Goal: Entertainment & Leisure: Consume media (video, audio)

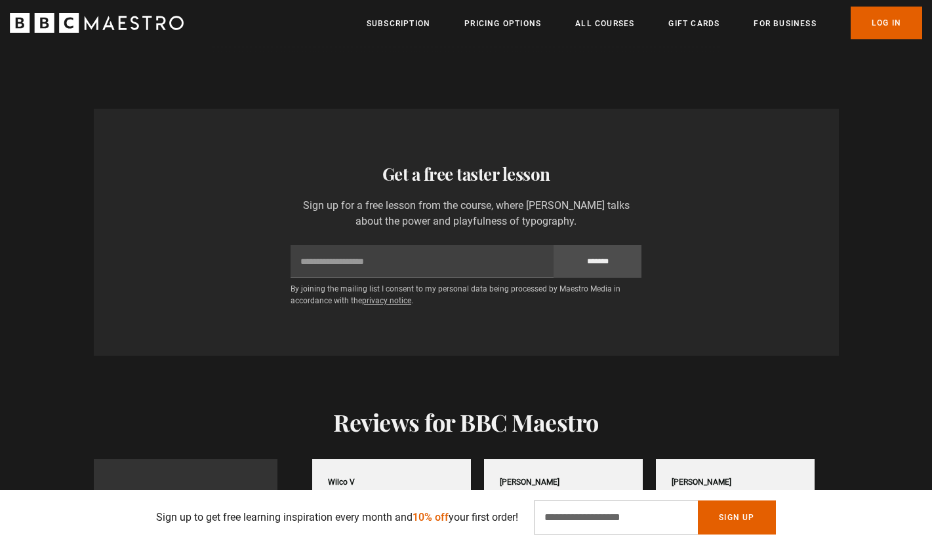
scroll to position [0, 2748]
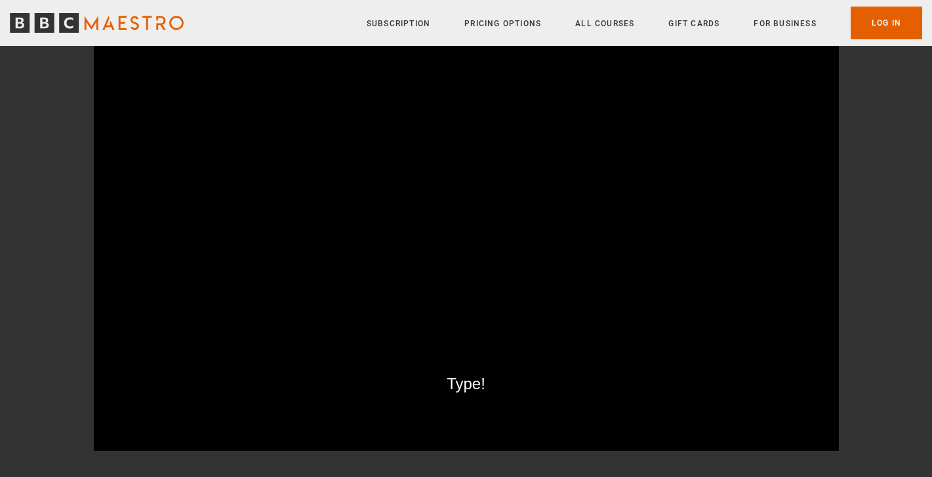
scroll to position [156, 0]
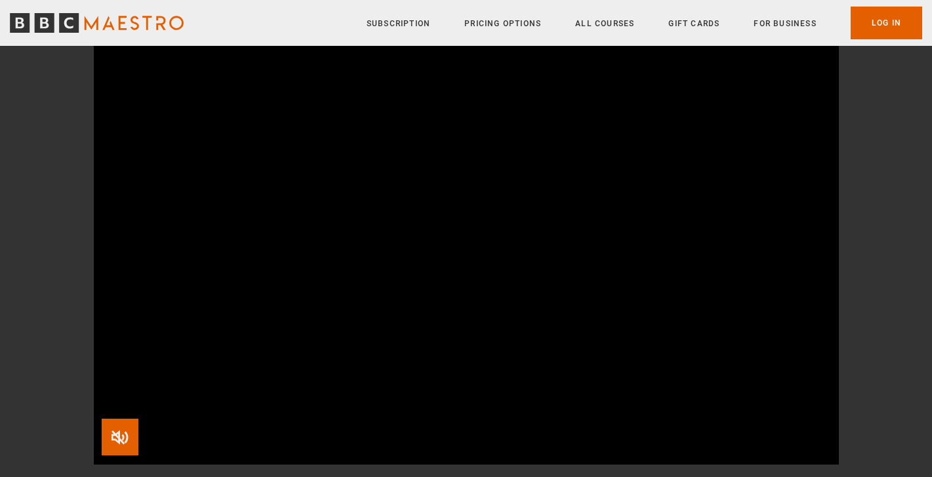
click at [132, 434] on span "Video Player" at bounding box center [120, 437] width 37 height 37
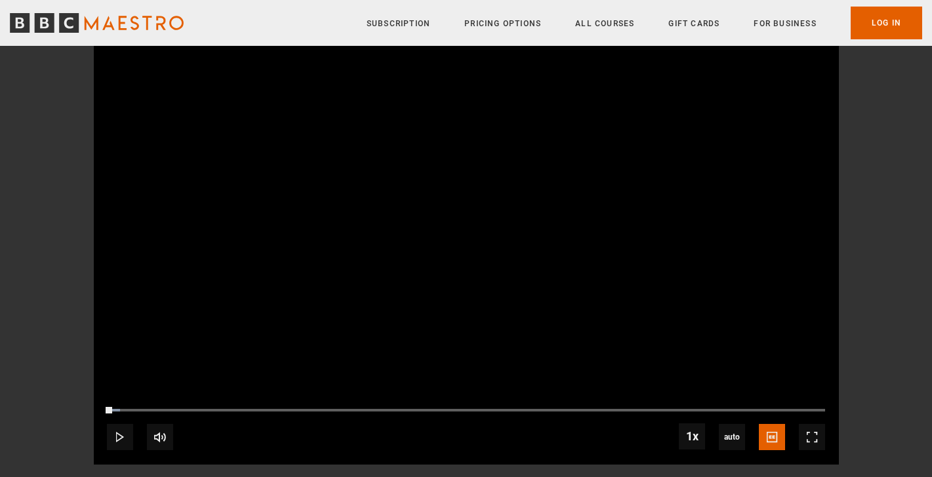
drag, startPoint x: 111, startPoint y: 408, endPoint x: 92, endPoint y: 415, distance: 20.7
click at [92, 415] on div "Type! In this lesson, Paula teaches you the importance of learning the history …" at bounding box center [466, 198] width 844 height 533
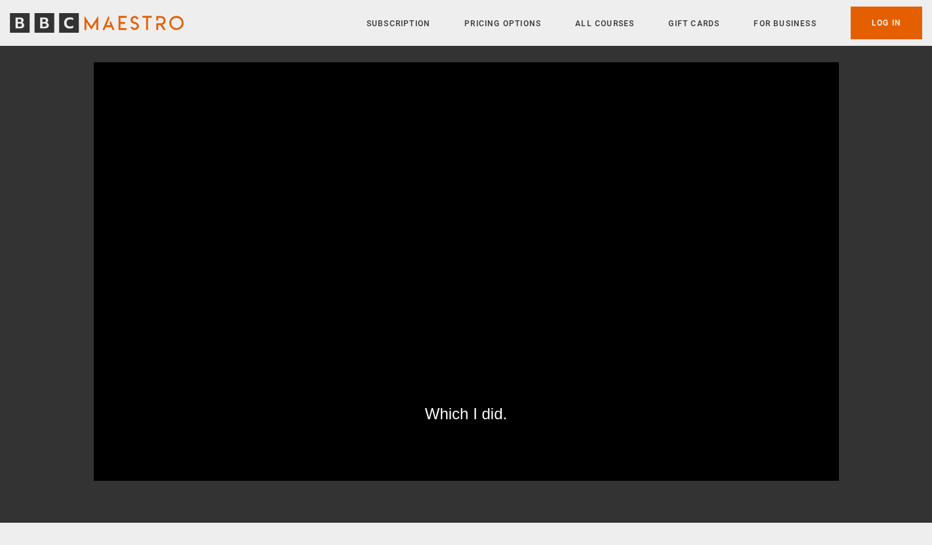
scroll to position [140, 0]
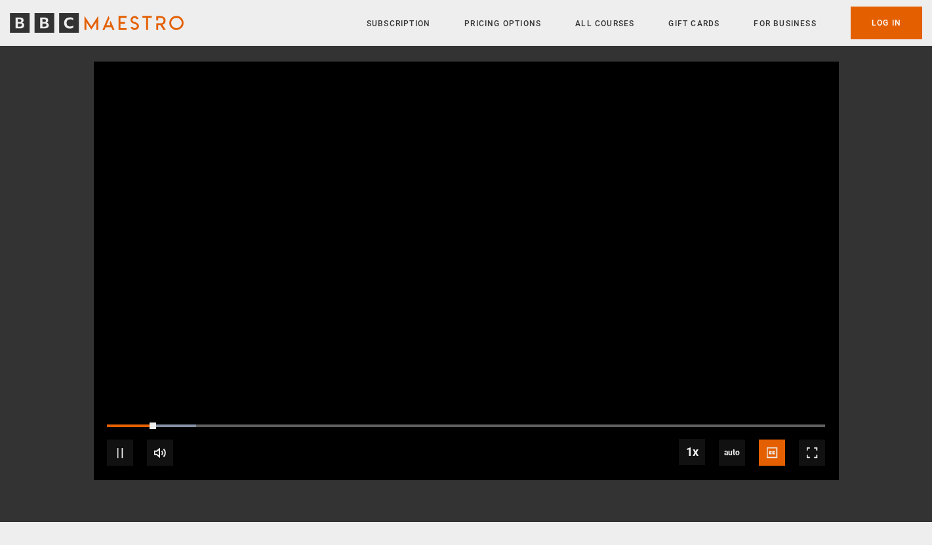
click at [521, 295] on video "Video Player" at bounding box center [466, 271] width 745 height 419
click at [189, 279] on video "Video Player" at bounding box center [466, 271] width 745 height 419
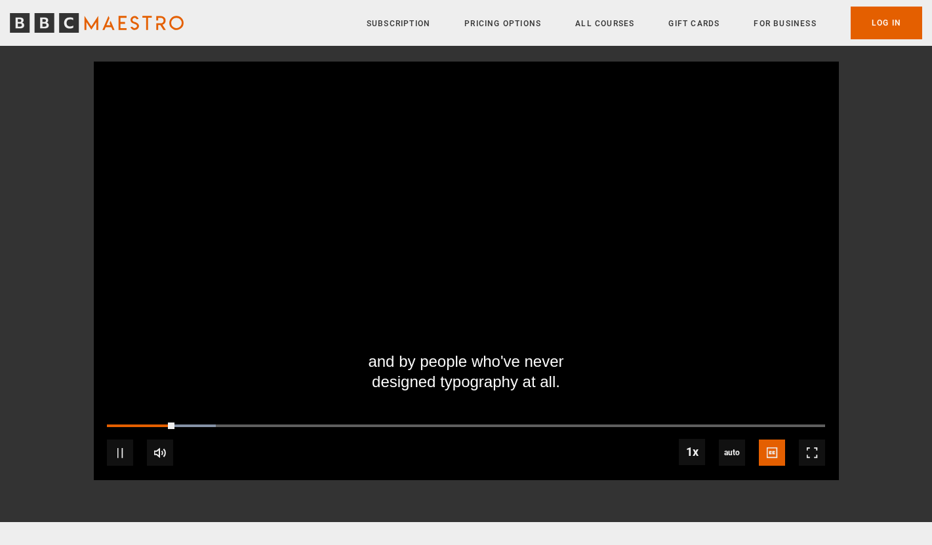
click at [623, 294] on video "Video Player" at bounding box center [466, 271] width 745 height 419
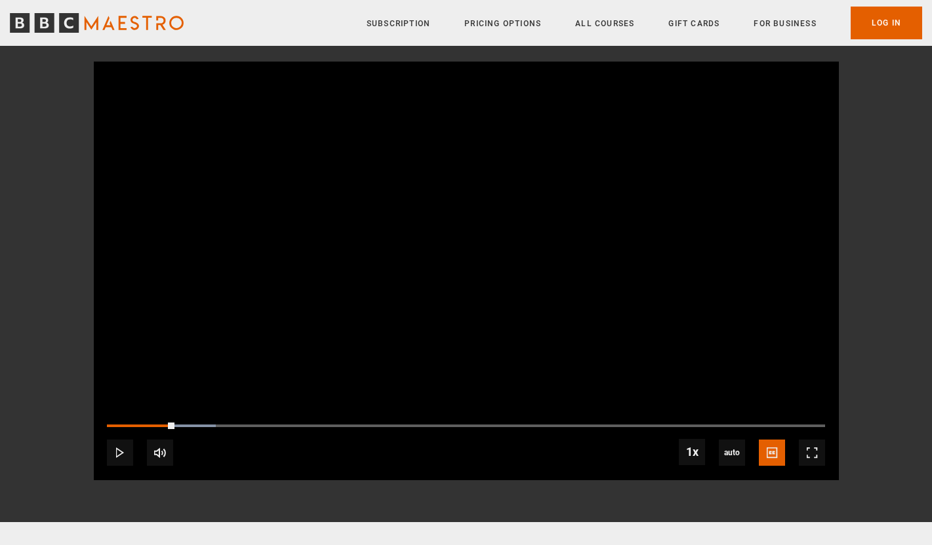
click at [532, 170] on video "Video Player" at bounding box center [466, 271] width 745 height 419
click at [581, 285] on video "Video Player" at bounding box center [466, 271] width 745 height 419
